Goal: Task Accomplishment & Management: Manage account settings

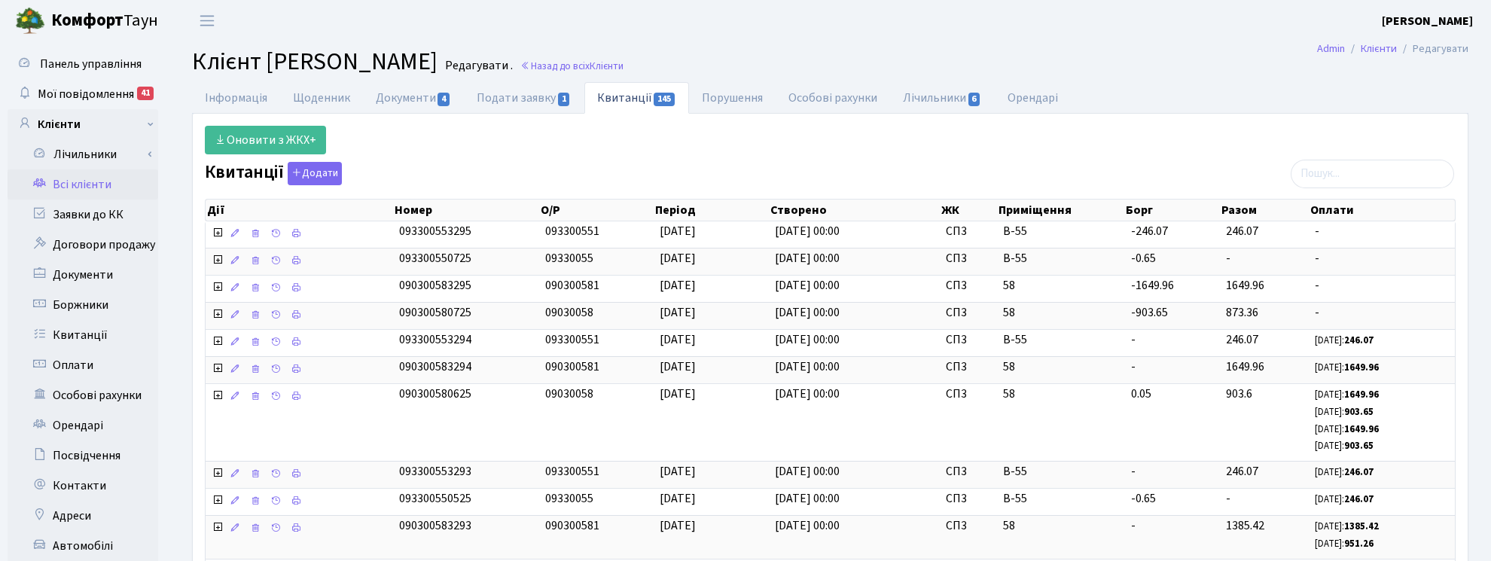
select select "25"
click at [93, 94] on span "Мої повідомлення" at bounding box center [86, 94] width 96 height 17
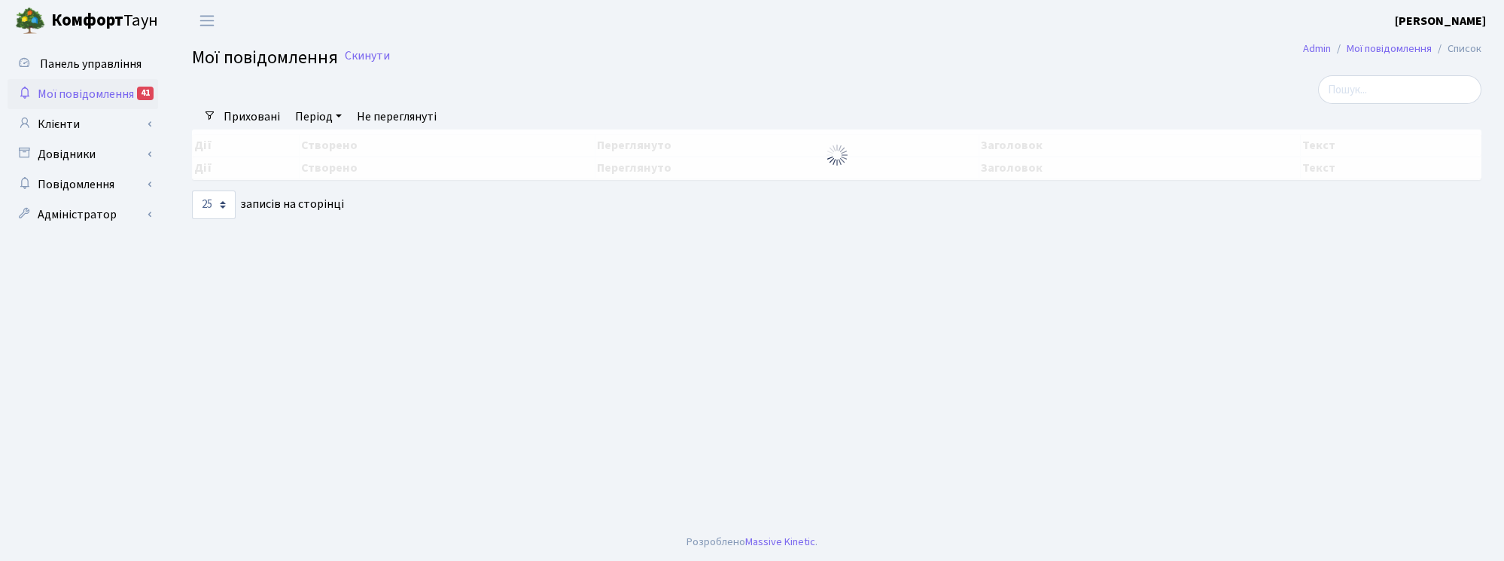
select select "25"
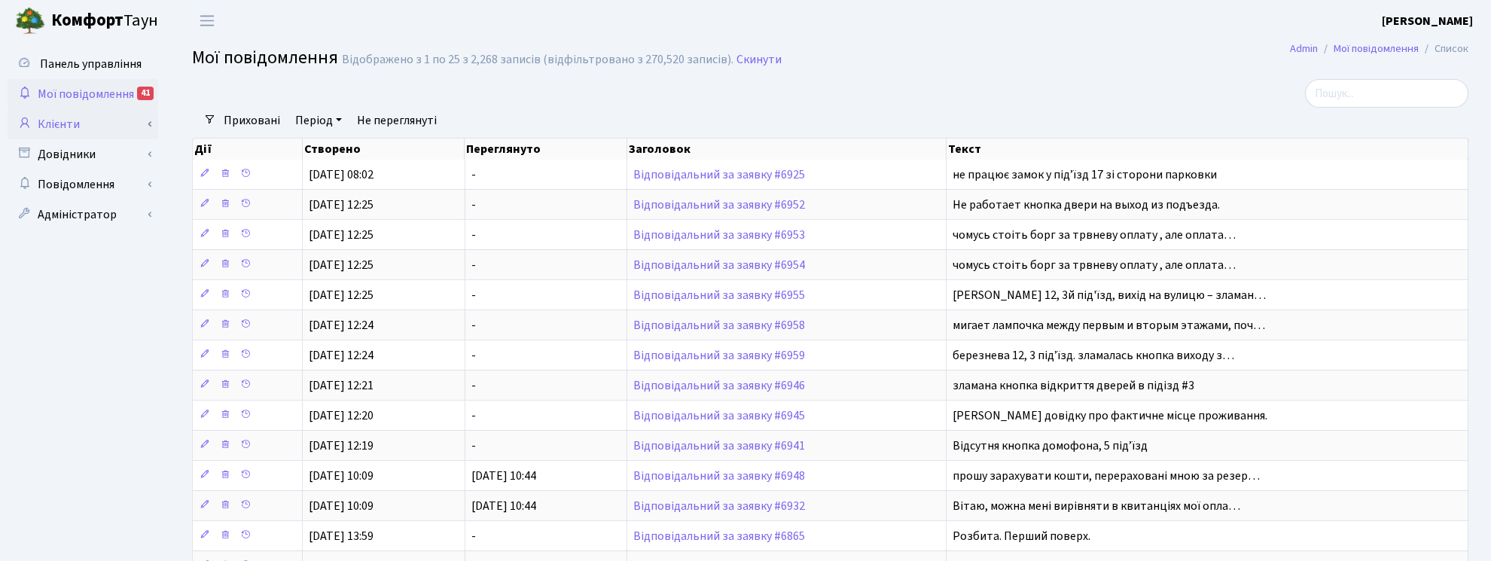
click at [62, 114] on link "Клієнти" at bounding box center [83, 124] width 151 height 30
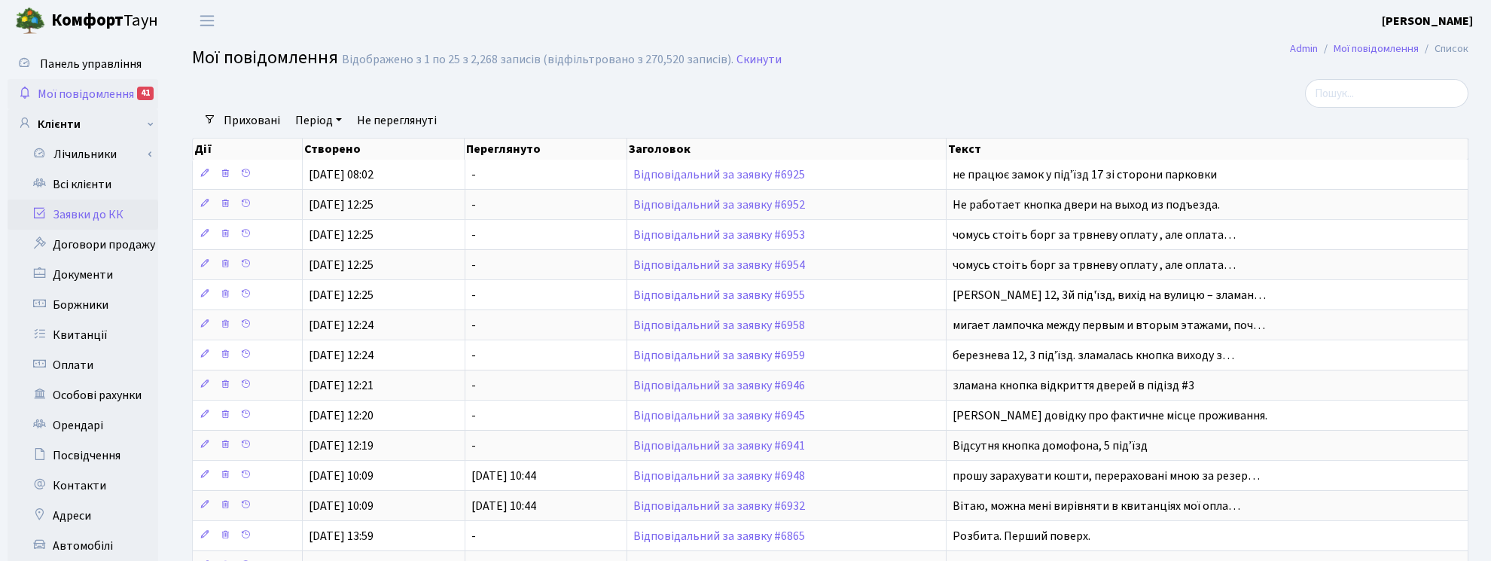
click at [94, 217] on link "Заявки до КК" at bounding box center [83, 215] width 151 height 30
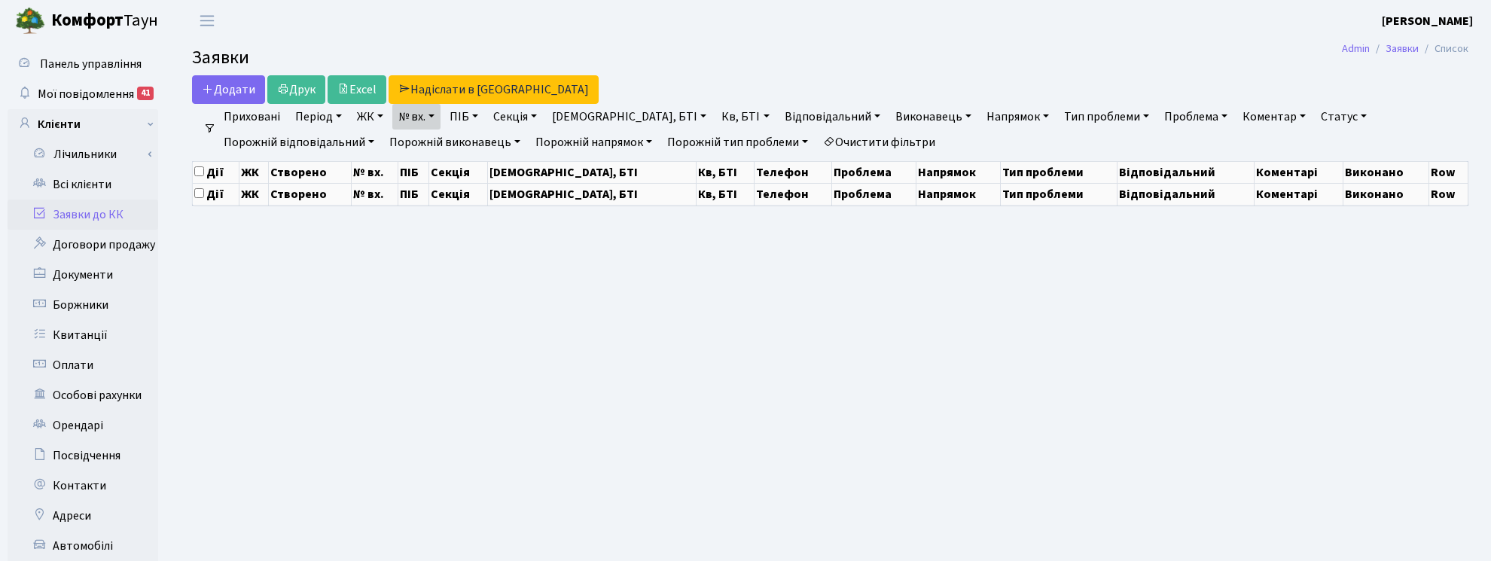
select select "25"
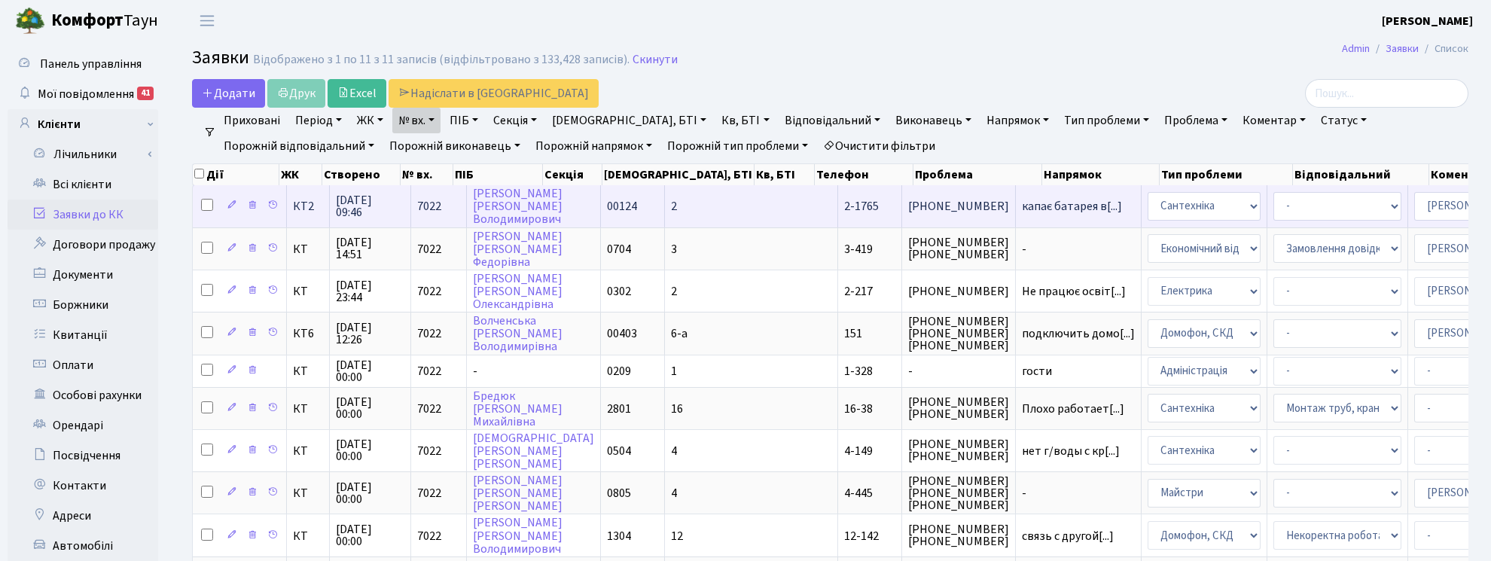
click at [352, 215] on span "15.08.2025 09:46" at bounding box center [370, 206] width 69 height 24
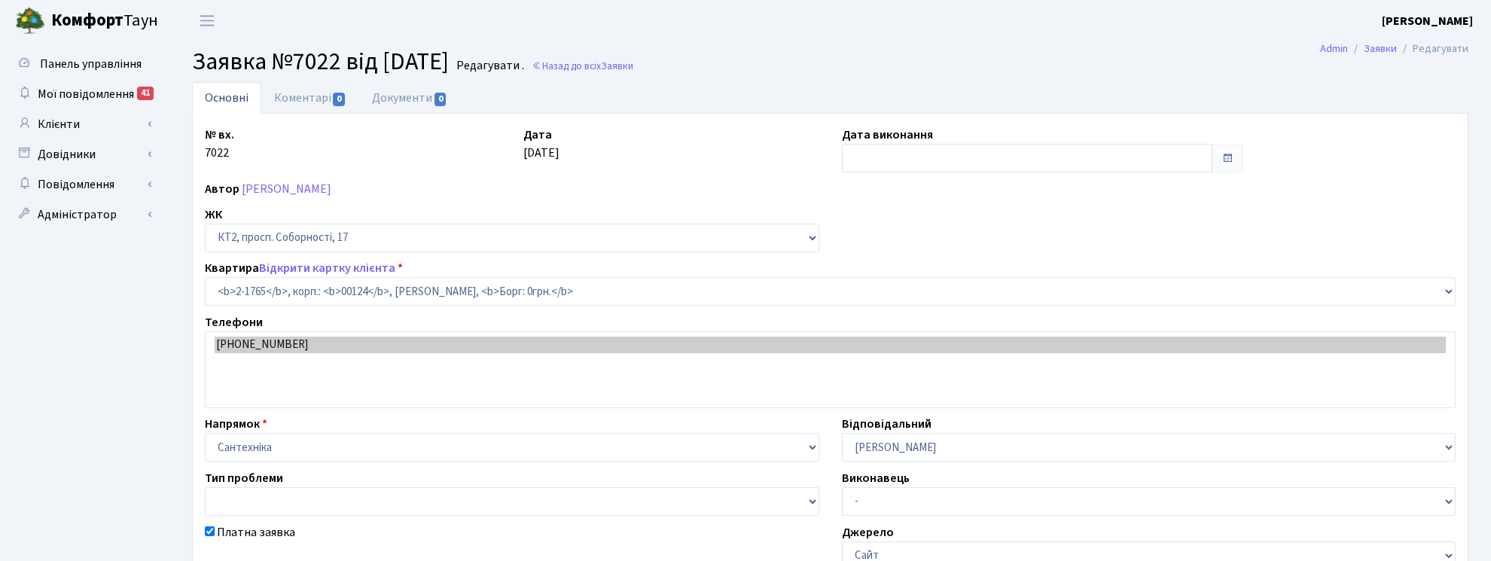
select select "13380"
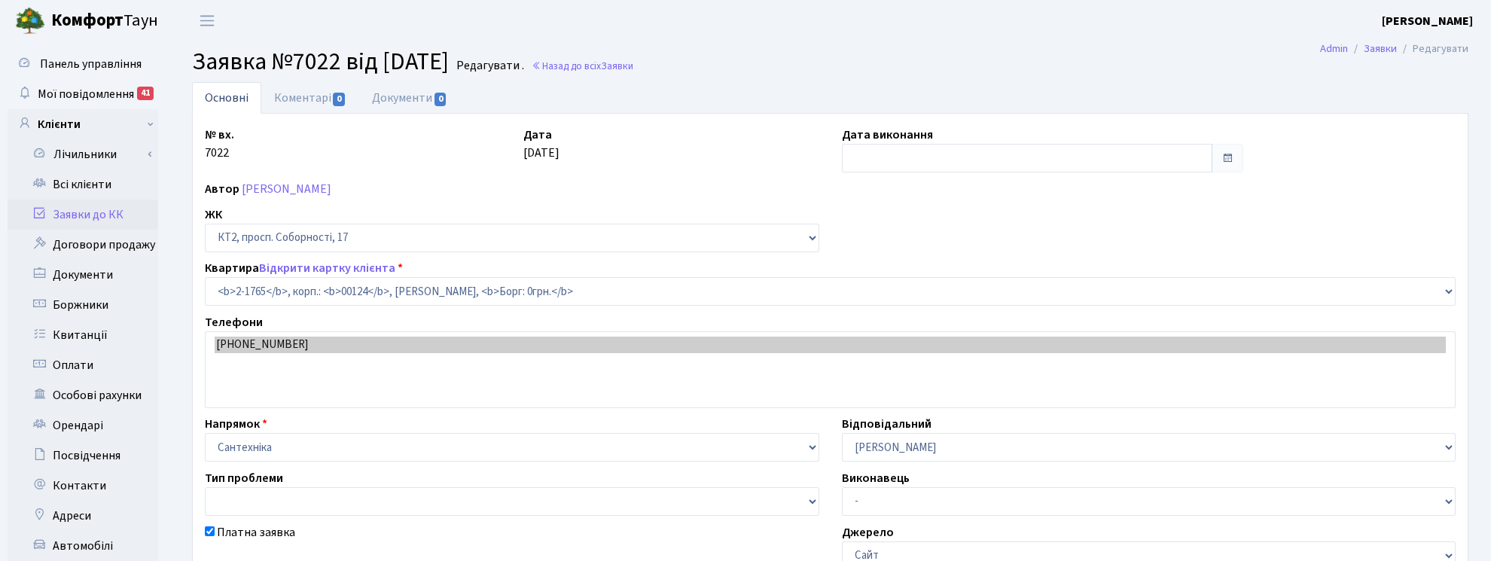
checkbox input "true"
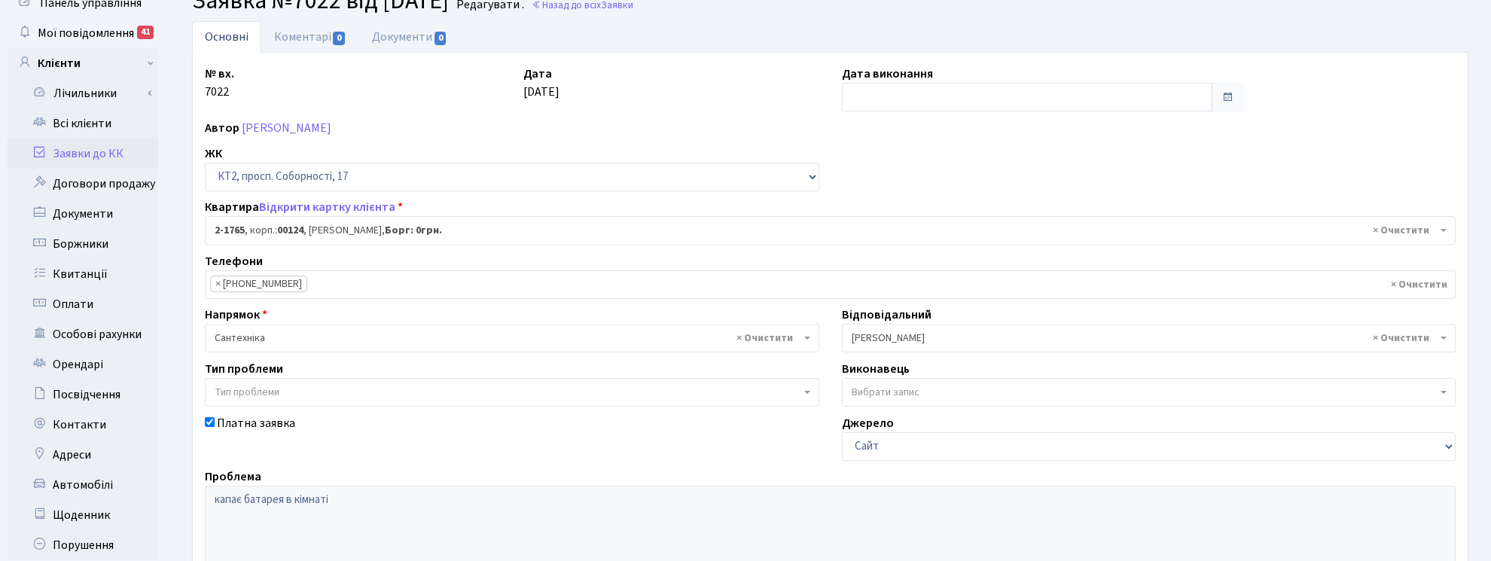
scroll to position [94, 0]
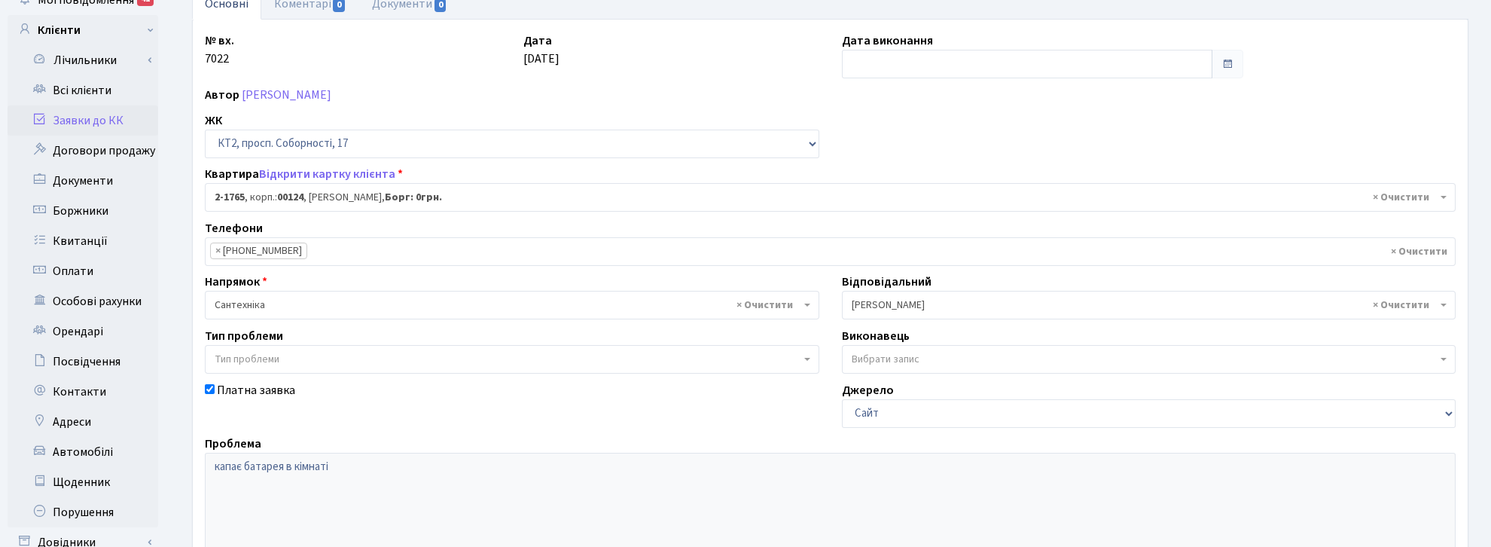
click at [810, 362] on span "Тип проблеми" at bounding box center [512, 359] width 614 height 29
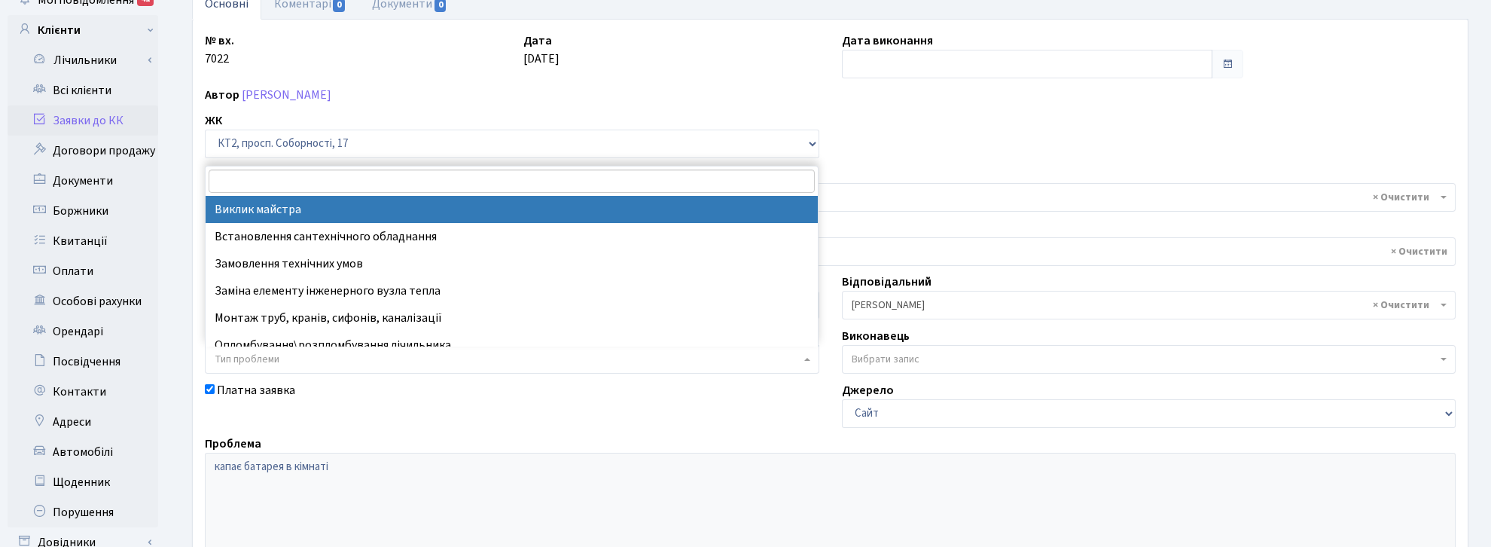
select select "29"
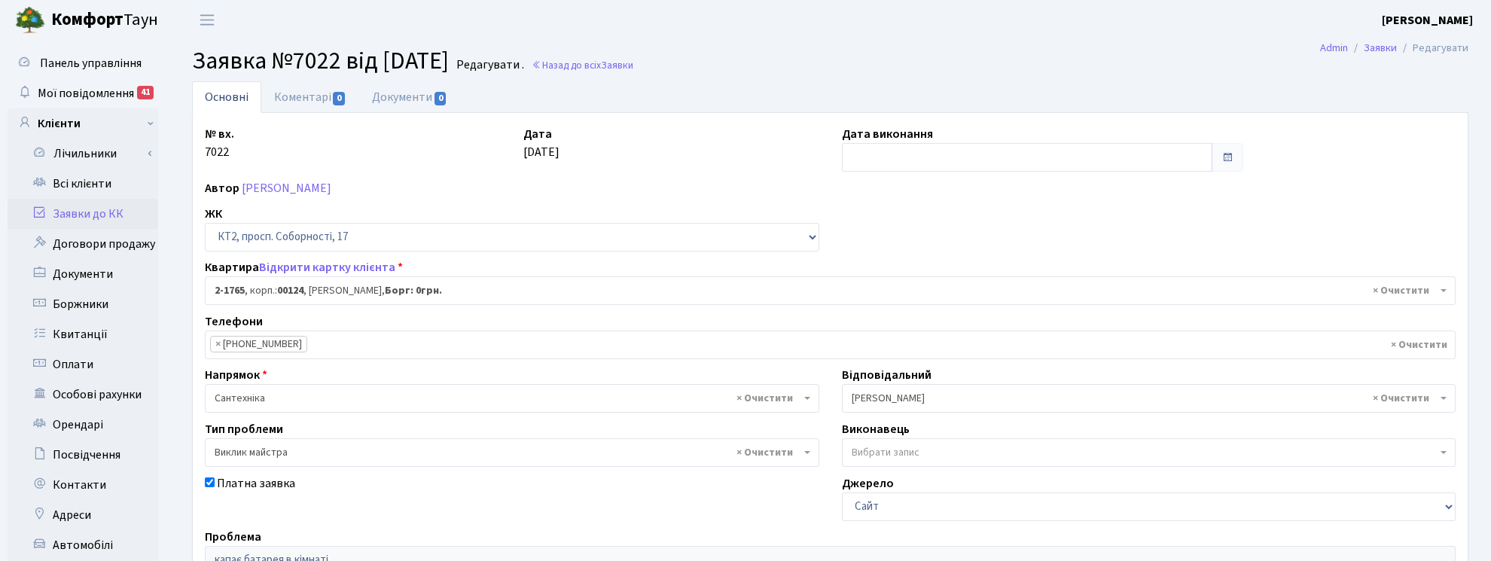
scroll to position [0, 0]
click at [306, 94] on link "Коментарі 0" at bounding box center [310, 97] width 98 height 31
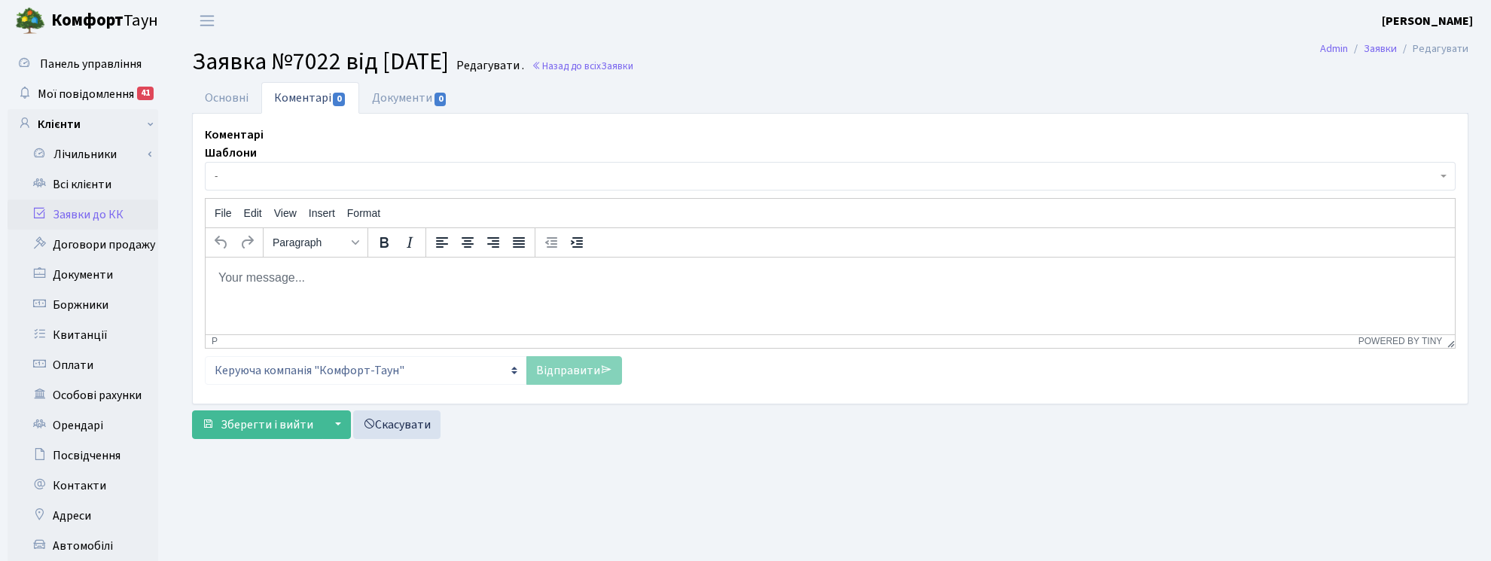
click at [320, 275] on p "Rich Text Area. Press ALT-0 for help." at bounding box center [830, 277] width 1225 height 17
click at [571, 371] on link "Відправити" at bounding box center [574, 370] width 96 height 29
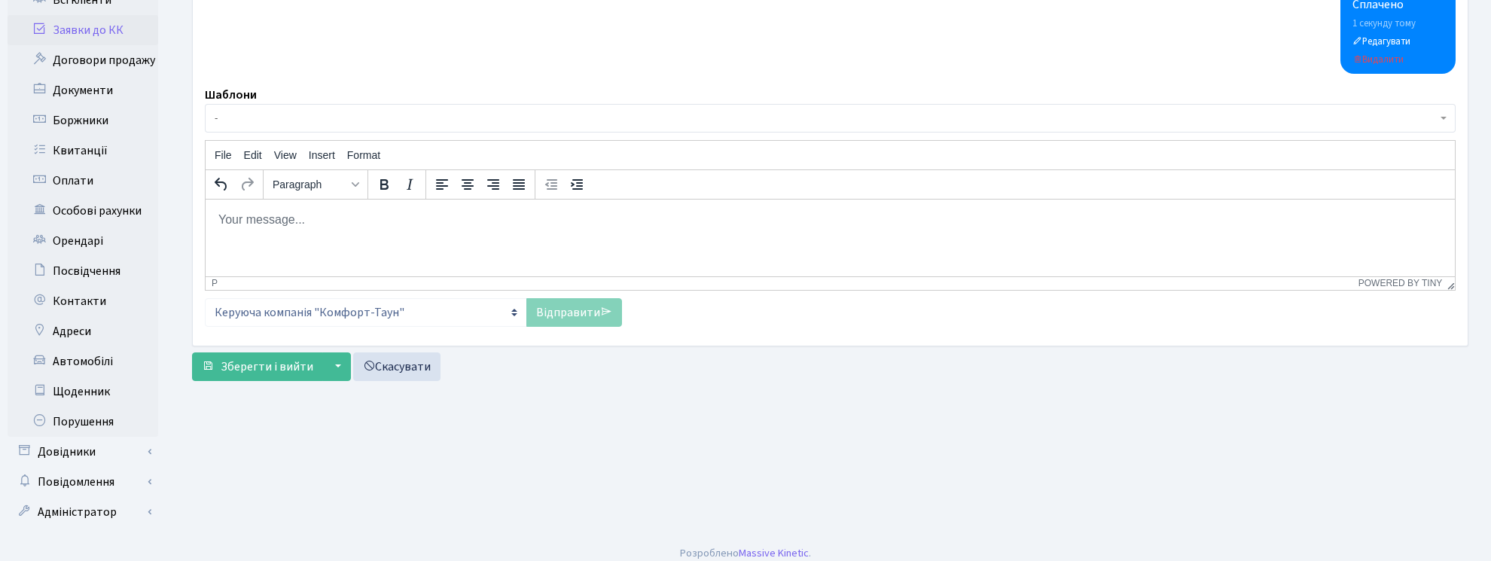
scroll to position [188, 0]
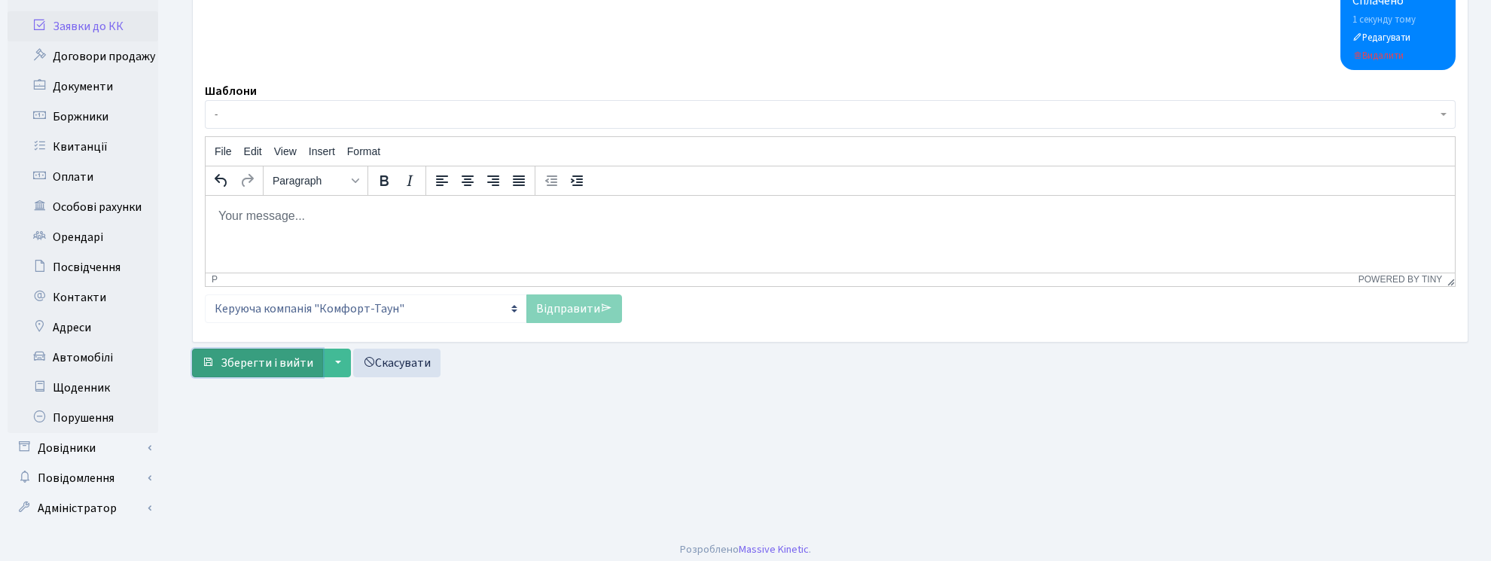
click at [230, 360] on span "Зберегти і вийти" at bounding box center [267, 363] width 93 height 17
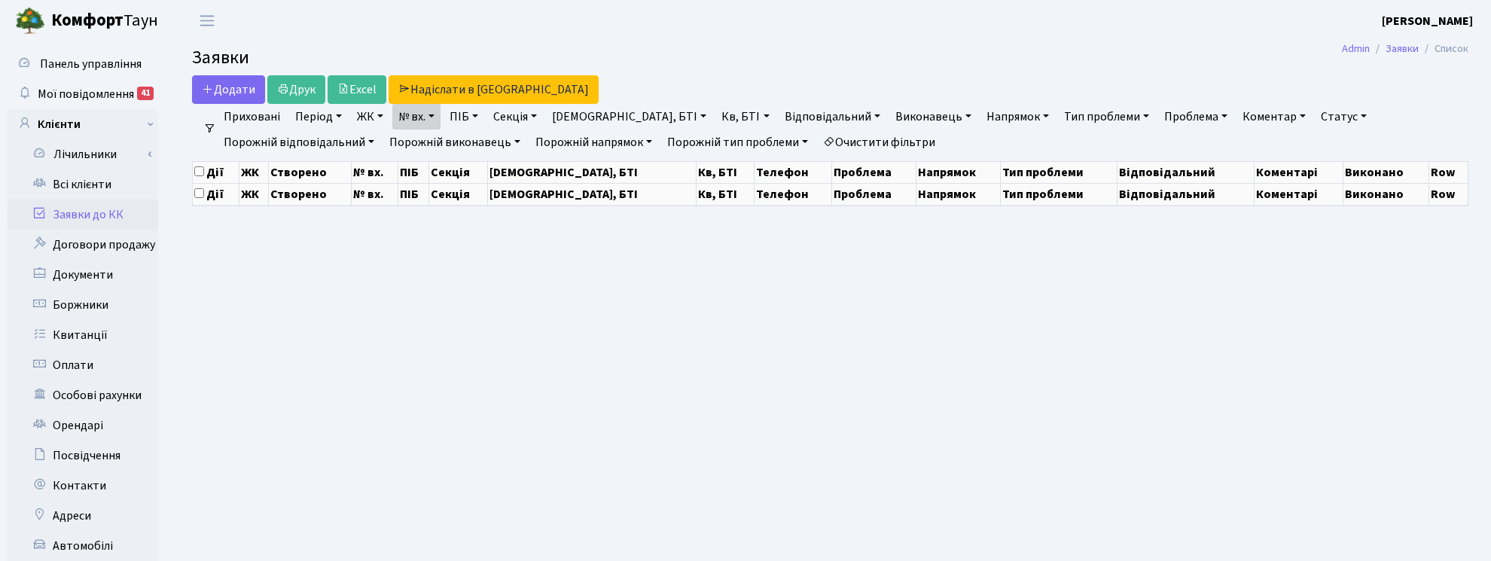
select select "25"
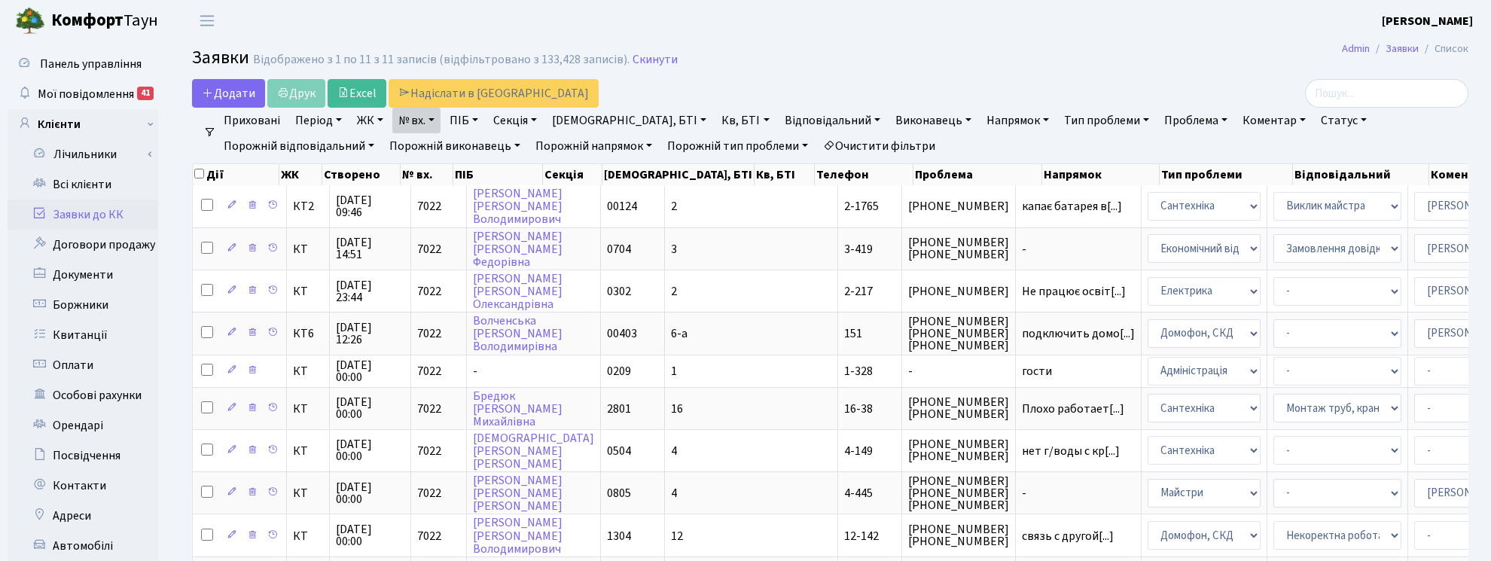
click at [1103, 39] on header "Комфорт Таун Корчун І. С. Мій обліковий запис Вийти" at bounding box center [745, 20] width 1491 height 41
click at [70, 88] on span "Мої повідомлення" at bounding box center [86, 94] width 96 height 17
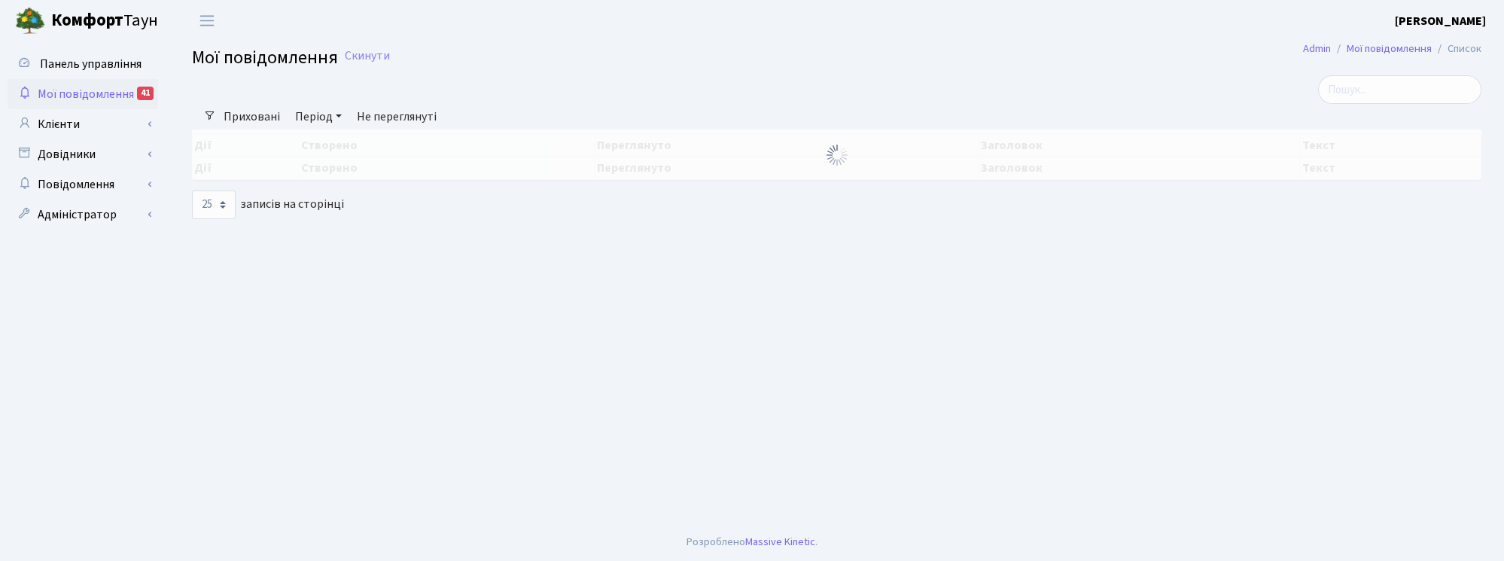
select select "25"
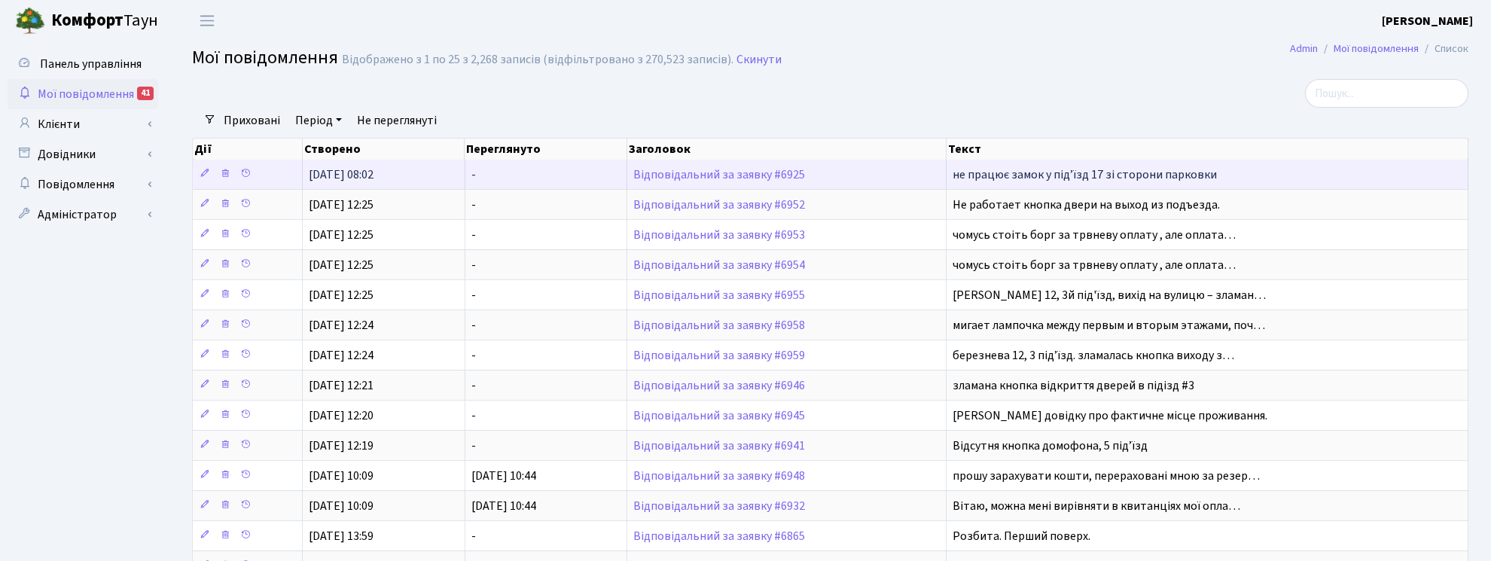
click at [506, 175] on td "-" at bounding box center [546, 174] width 163 height 29
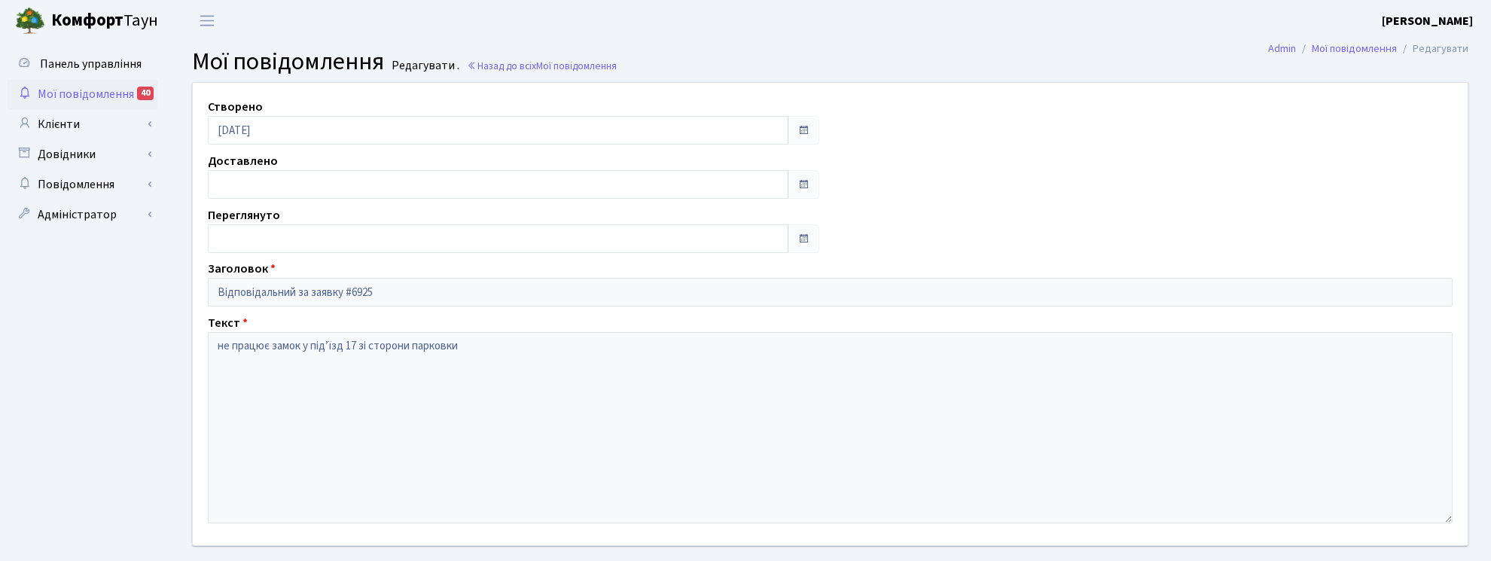
click at [93, 93] on span "Мої повідомлення" at bounding box center [86, 94] width 96 height 17
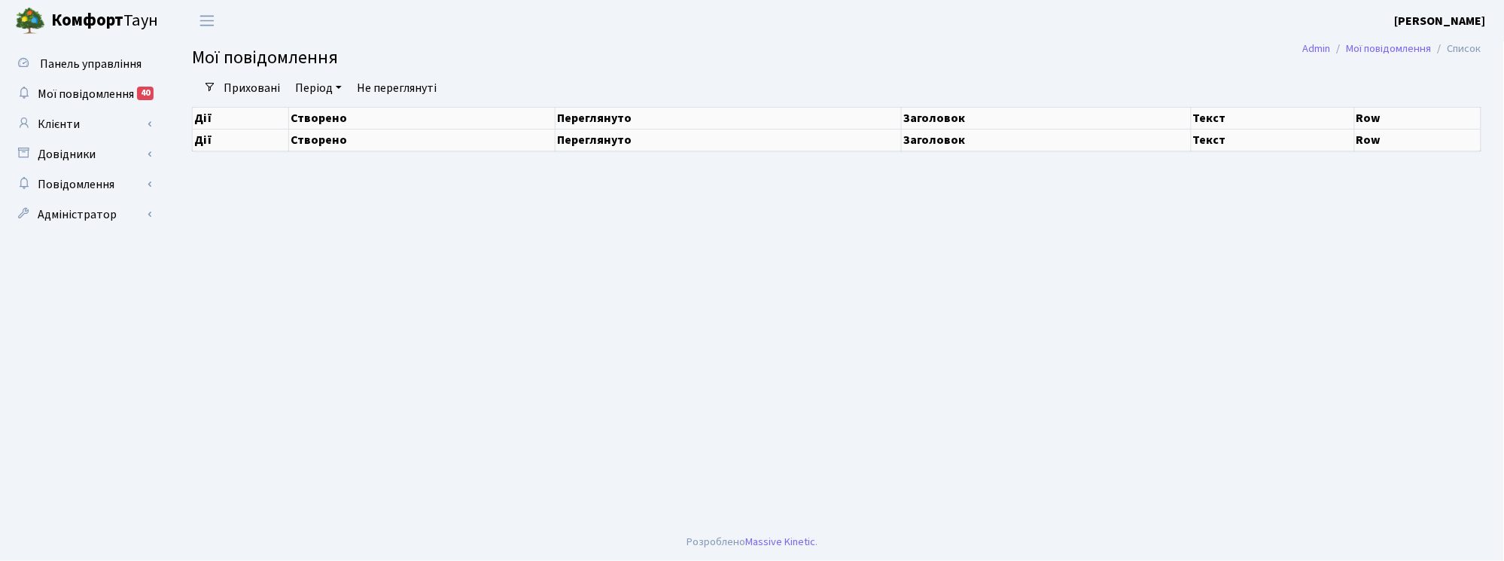
select select "25"
